Goal: Check status: Check status

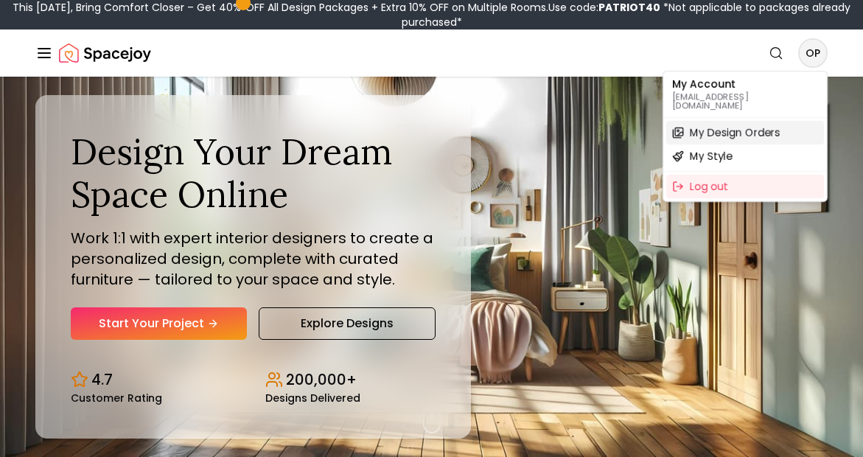
click at [771, 125] on span "My Design Orders" at bounding box center [735, 132] width 90 height 15
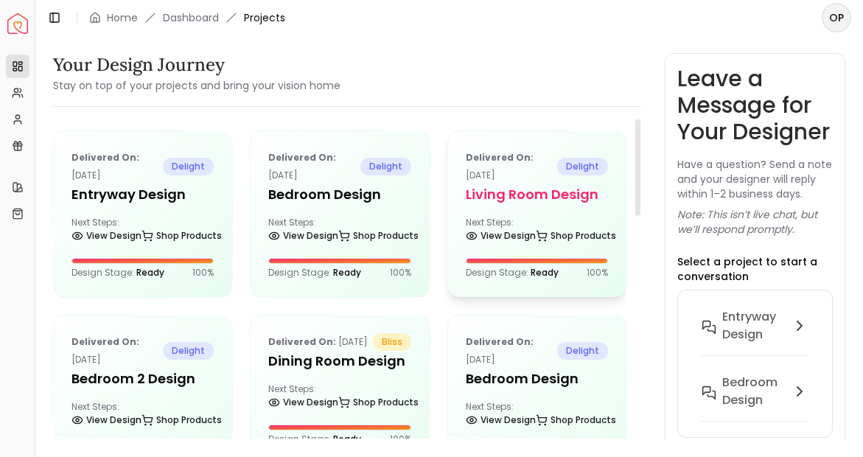
click at [550, 213] on div "Delivered on: [DATE] delight Living Room design Next Steps: View Design Shop Pr…" at bounding box center [537, 213] width 178 height 165
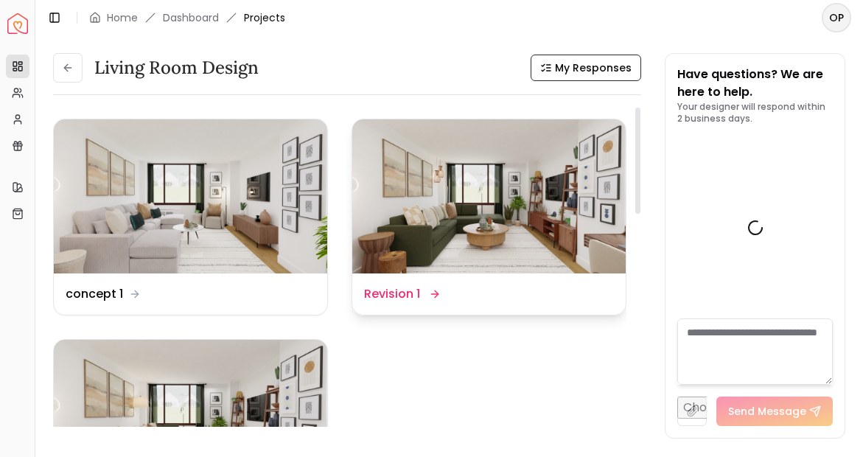
scroll to position [3346, 0]
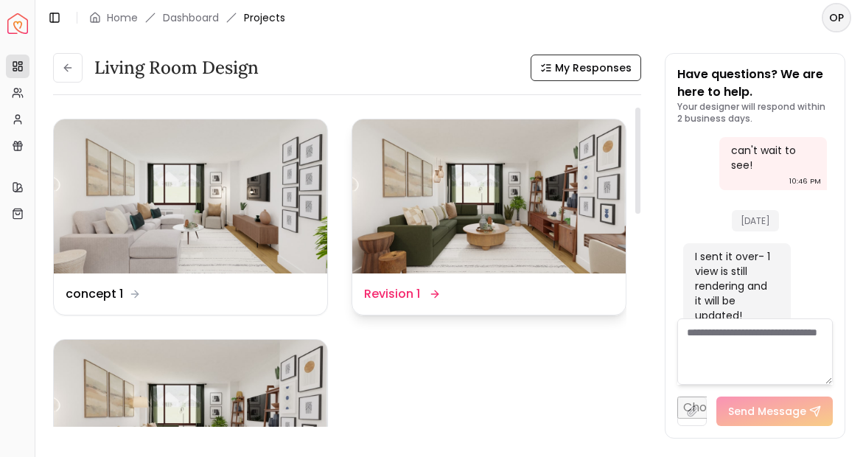
click at [587, 206] on img at bounding box center [488, 196] width 273 height 154
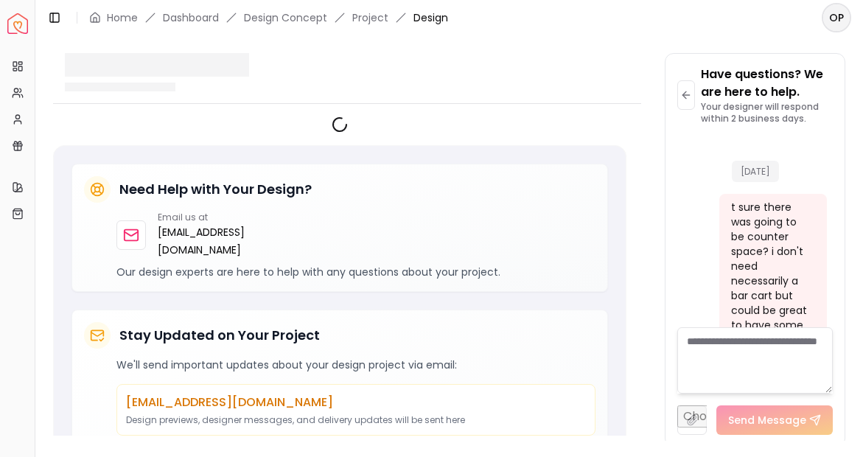
scroll to position [3337, 0]
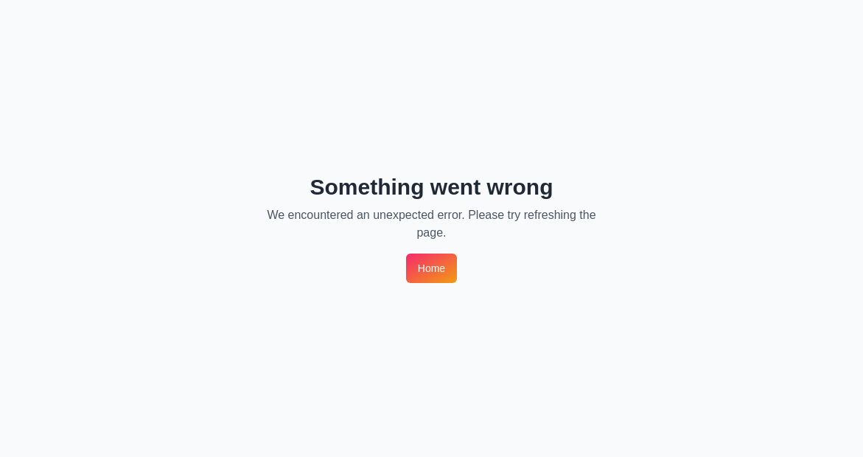
click at [427, 271] on link "Home" at bounding box center [431, 267] width 51 height 29
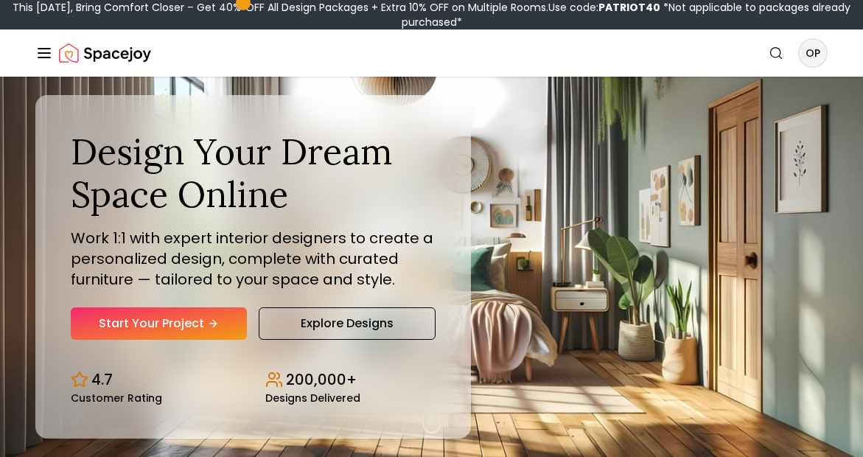
click at [811, 68] on nav "Spacejoy Search OP How It Works Design Portfolio Pricing AI Design Shop Search …" at bounding box center [431, 52] width 792 height 47
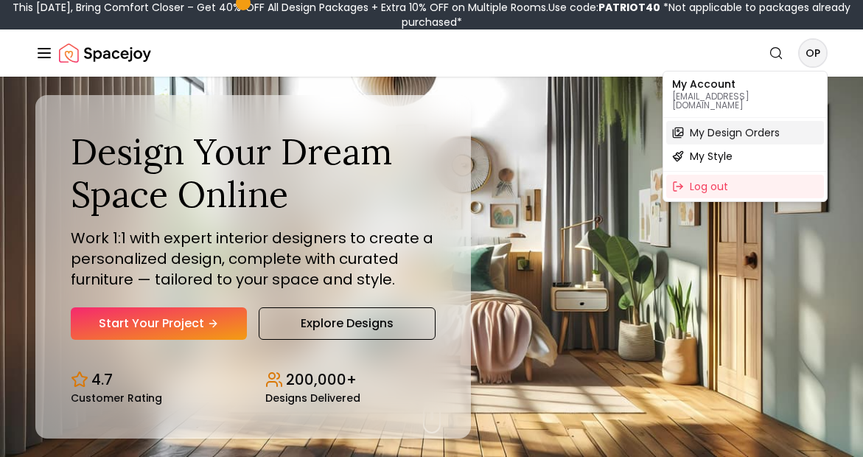
click at [766, 125] on span "My Design Orders" at bounding box center [735, 132] width 90 height 15
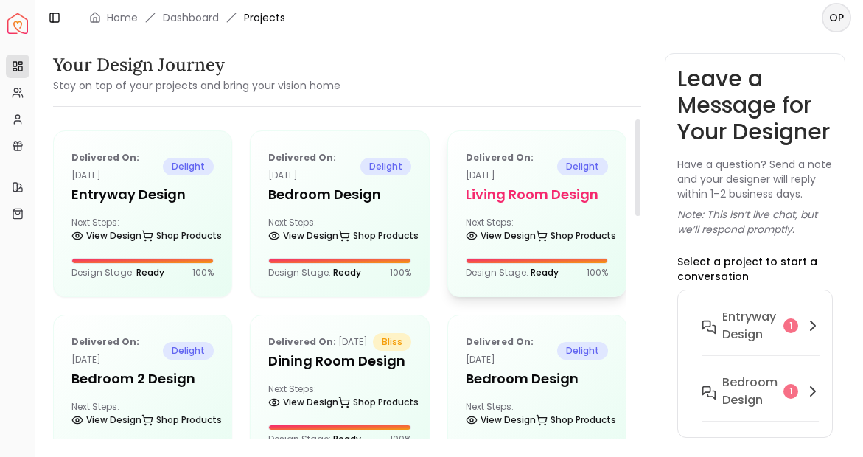
click at [590, 215] on div "Delivered on: [DATE] delight Living Room design Next Steps: View Design Shop Pr…" at bounding box center [537, 213] width 178 height 165
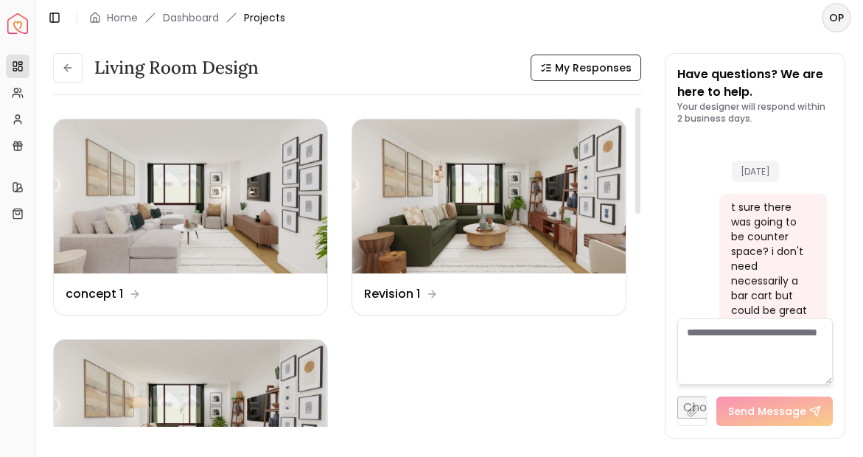
scroll to position [3346, 0]
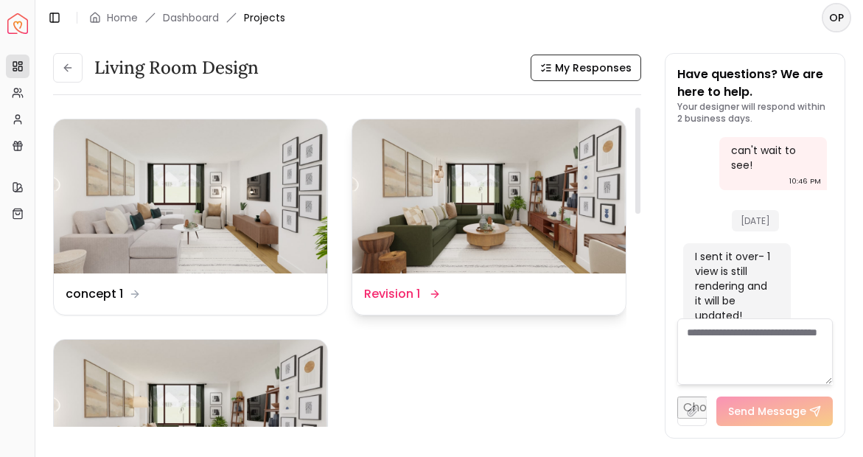
click at [582, 268] on img at bounding box center [488, 196] width 273 height 154
